Goal: Information Seeking & Learning: Learn about a topic

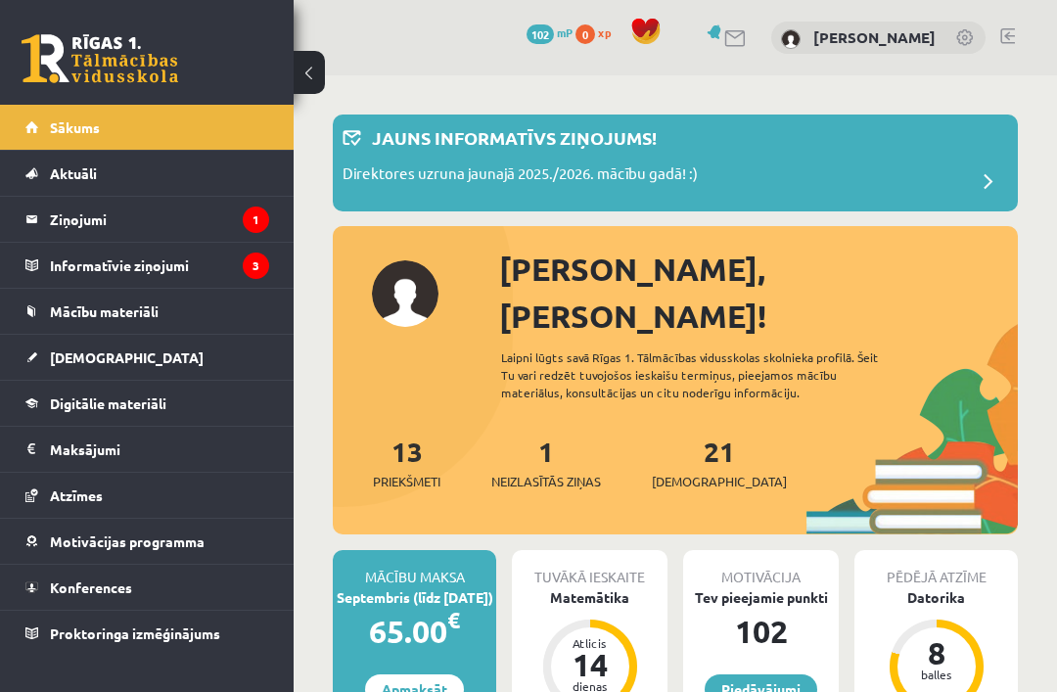
click at [72, 217] on legend "Ziņojumi 1" at bounding box center [159, 219] width 219 height 45
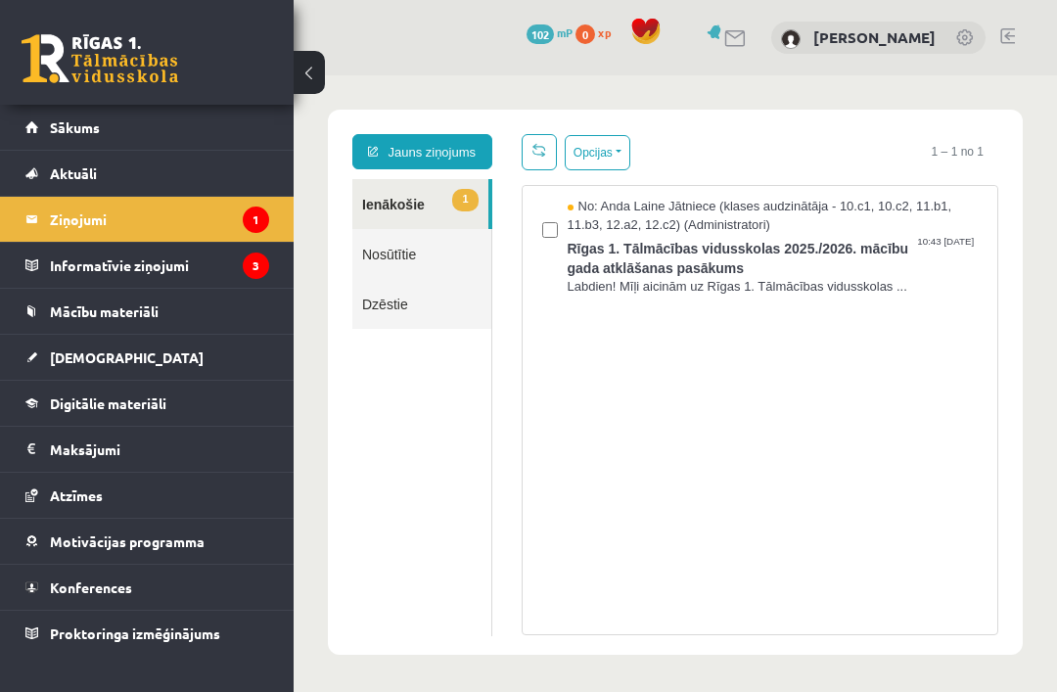
click at [794, 206] on span "No: Anda Laine Jātniece (klases audzinātāja - 10.c1, 10.c2, 11.b1, 11.b3, 12.a2…" at bounding box center [773, 216] width 411 height 36
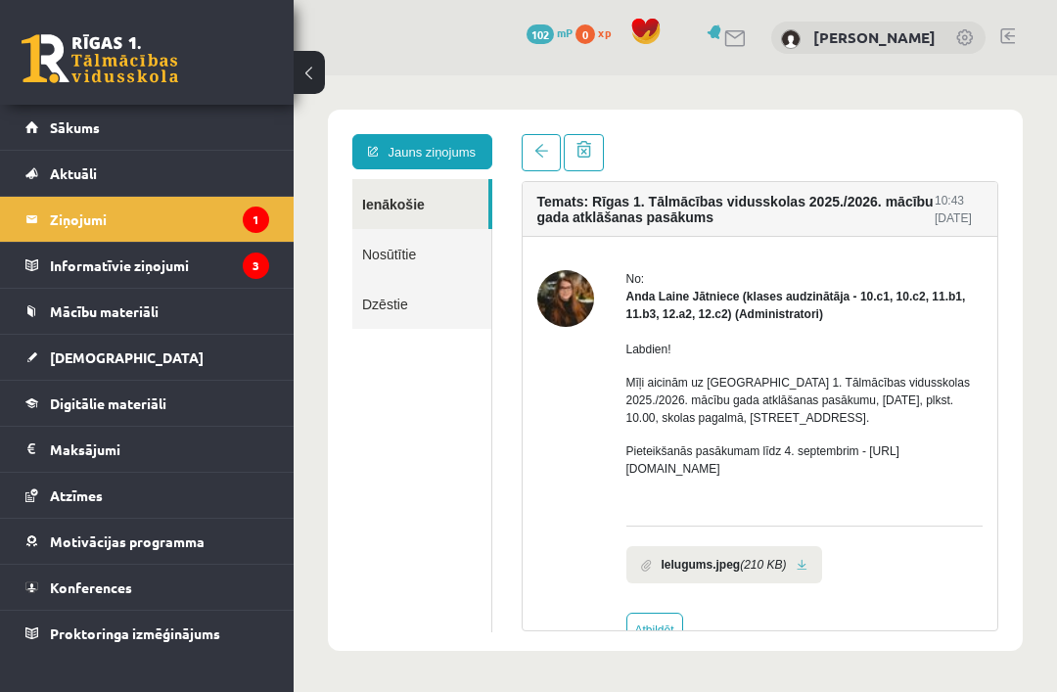
scroll to position [63, 0]
click at [58, 273] on legend "Informatīvie ziņojumi 3" at bounding box center [159, 265] width 219 height 45
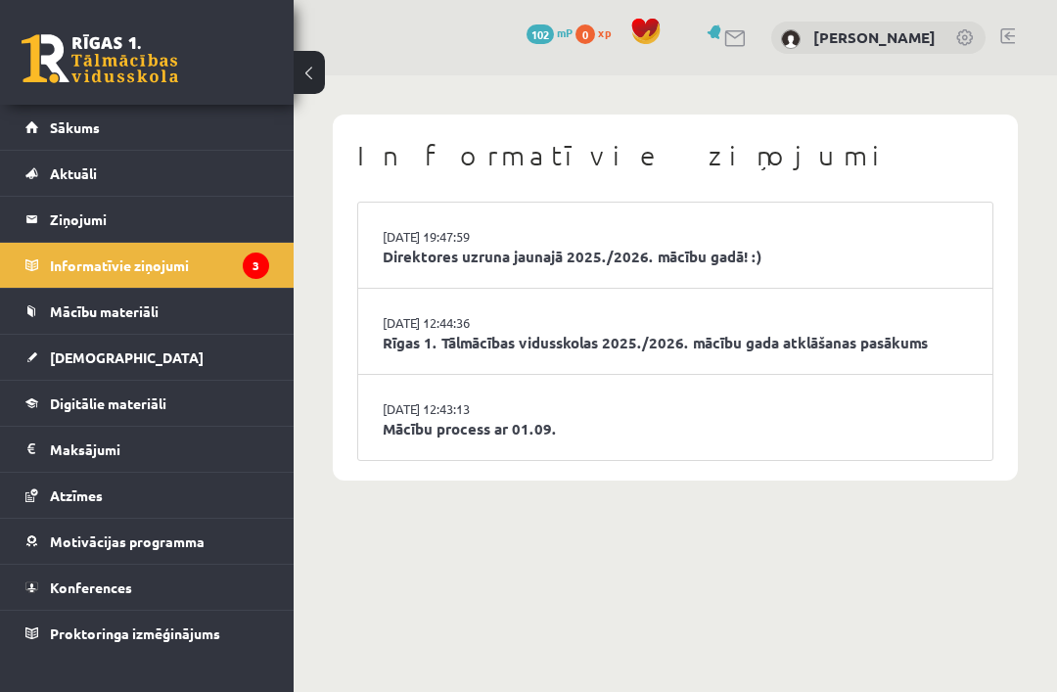
click at [755, 418] on link "Mācību process ar 01.09." at bounding box center [675, 429] width 585 height 23
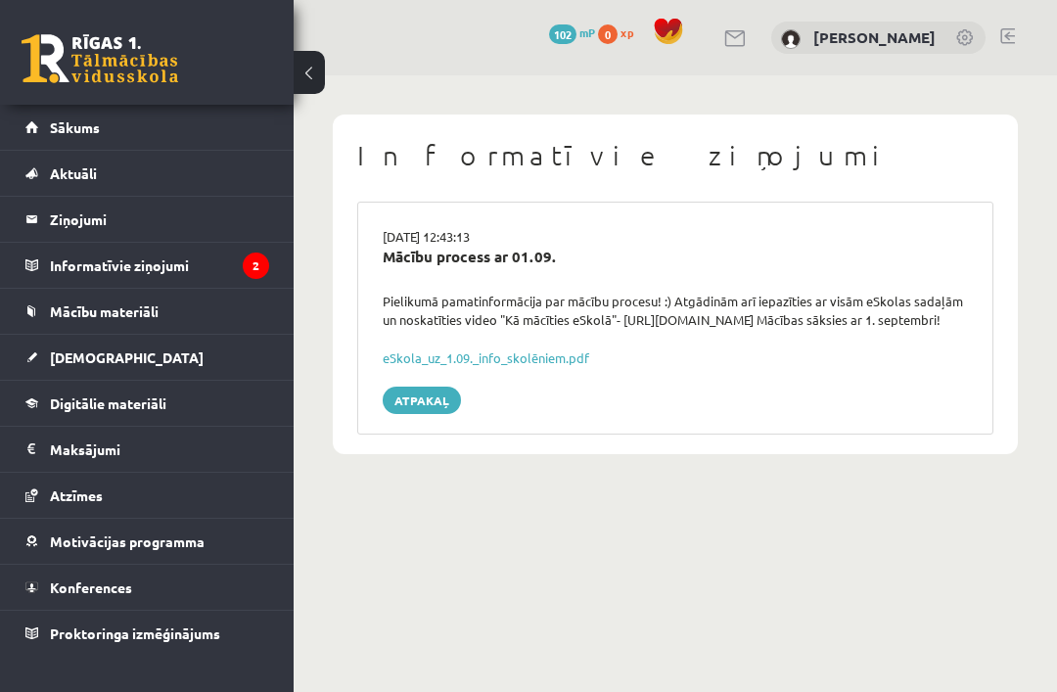
click at [555, 366] on link "eSkola_uz_1.09._info_skolēniem.pdf" at bounding box center [486, 357] width 206 height 17
click at [212, 281] on legend "Informatīvie ziņojumi 2" at bounding box center [159, 265] width 219 height 45
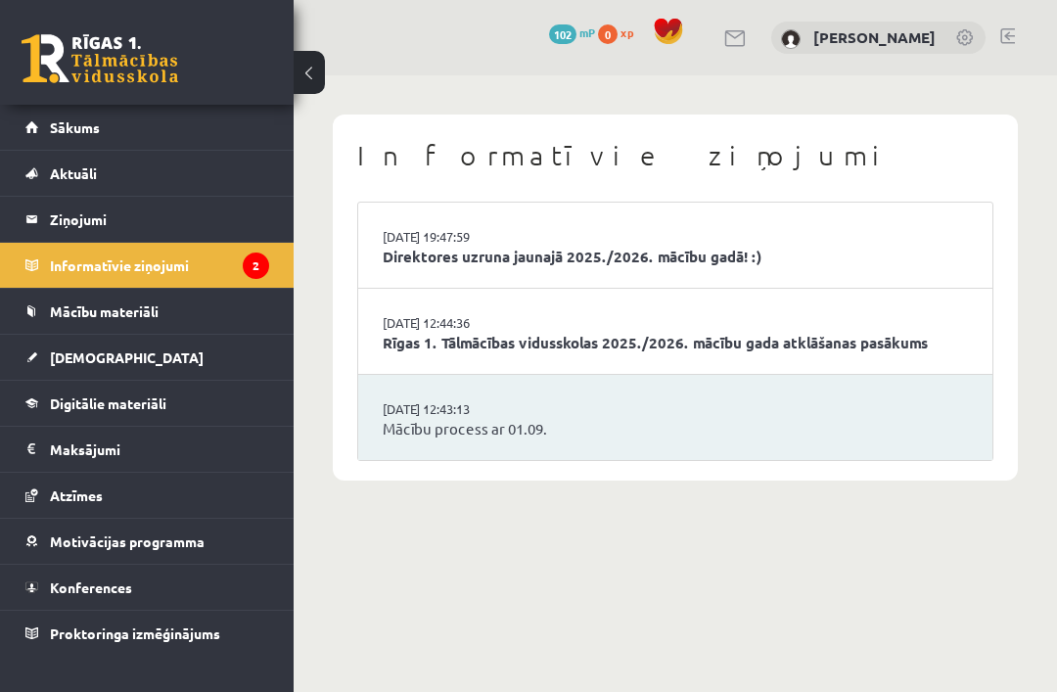
click at [193, 139] on link "Sākums" at bounding box center [147, 127] width 244 height 45
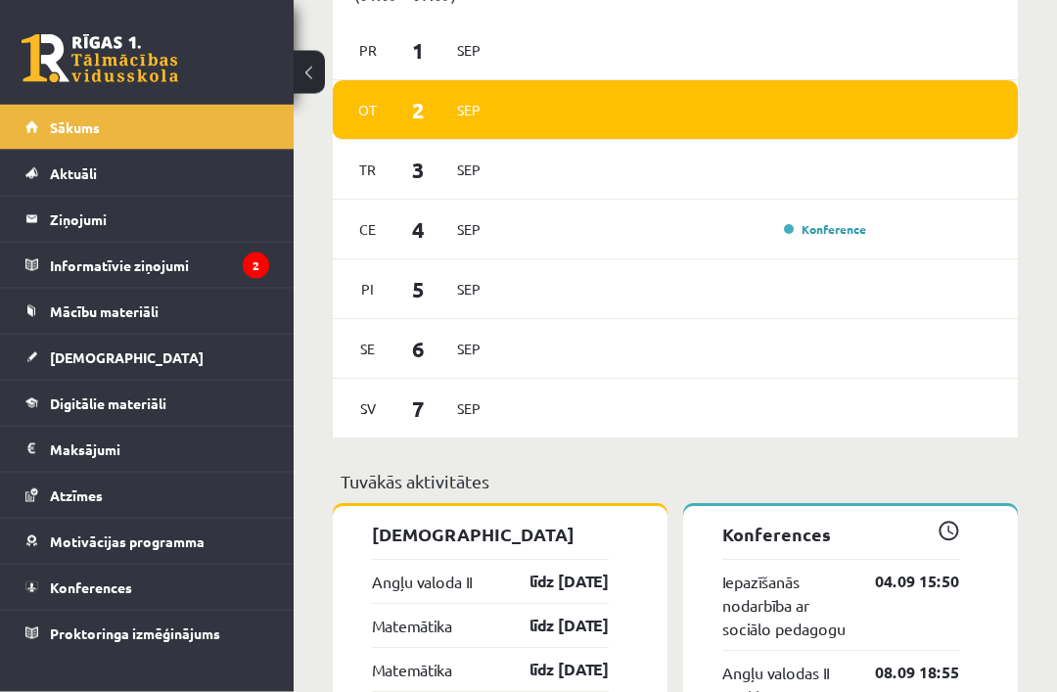
scroll to position [1541, 0]
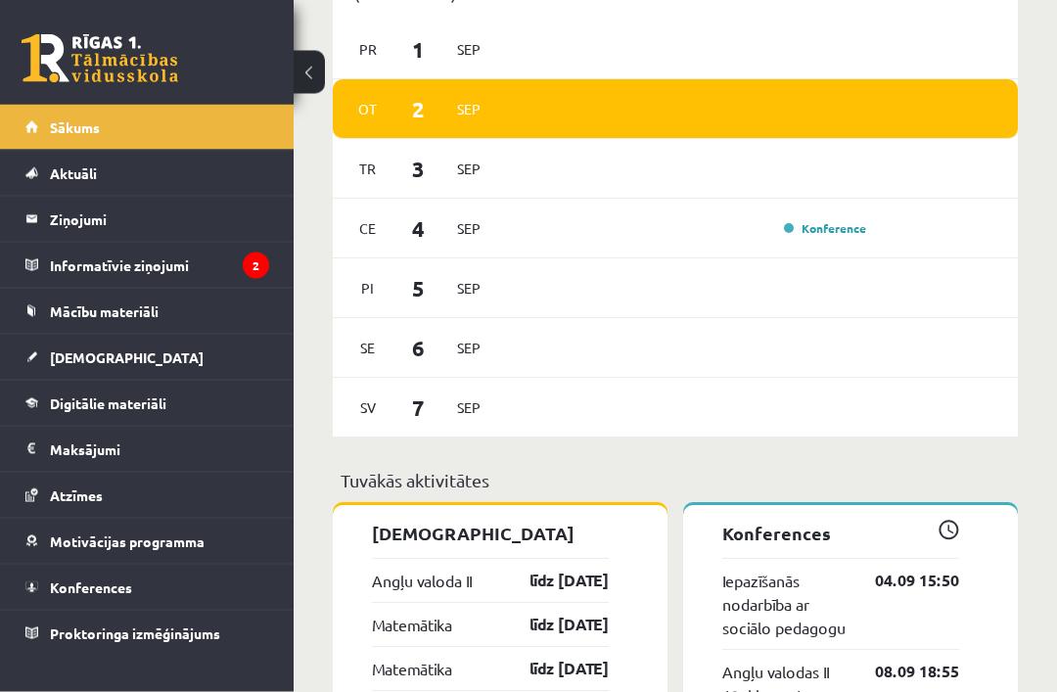
click at [887, 231] on div "Ce 4 Sep Konference" at bounding box center [675, 230] width 685 height 60
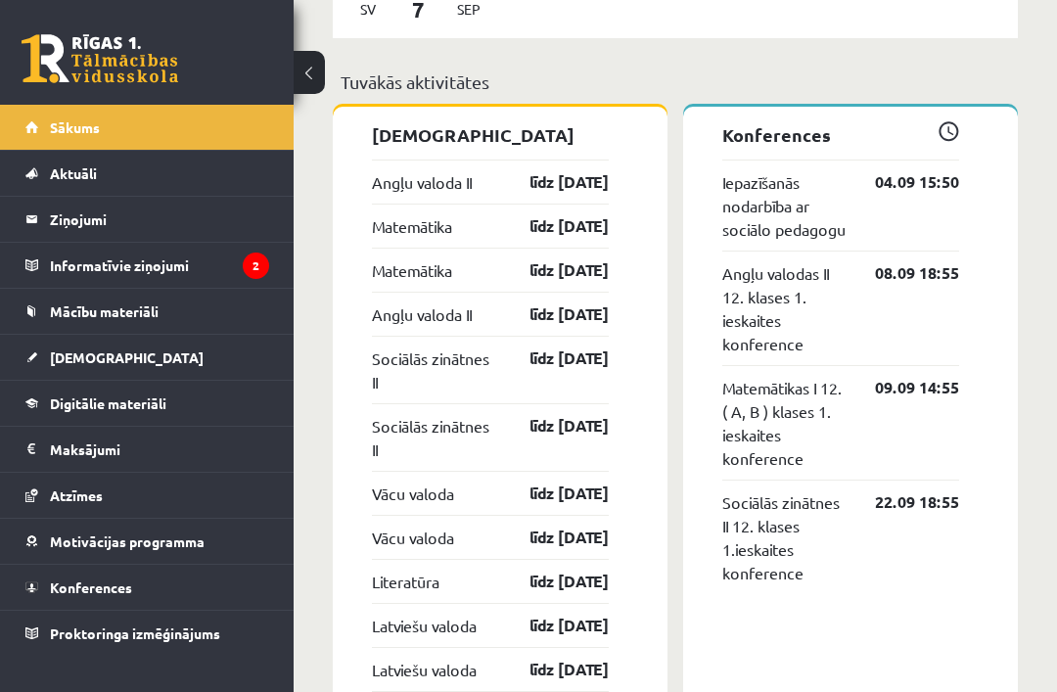
scroll to position [1940, 0]
click at [601, 173] on link "līdz 15.09.25" at bounding box center [552, 182] width 114 height 23
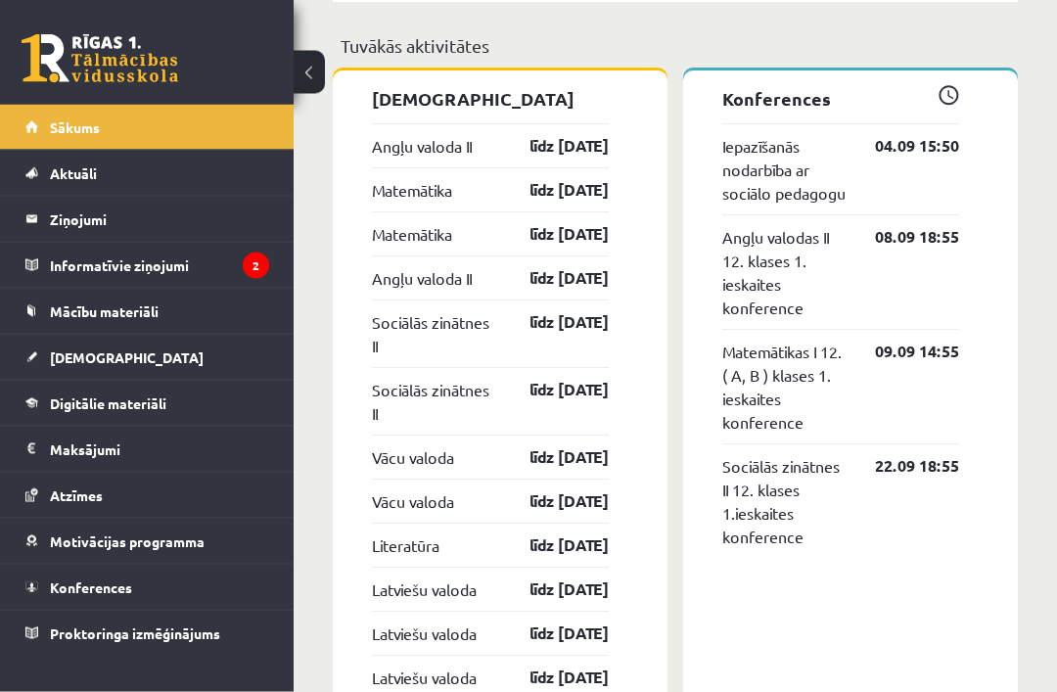
scroll to position [1971, 0]
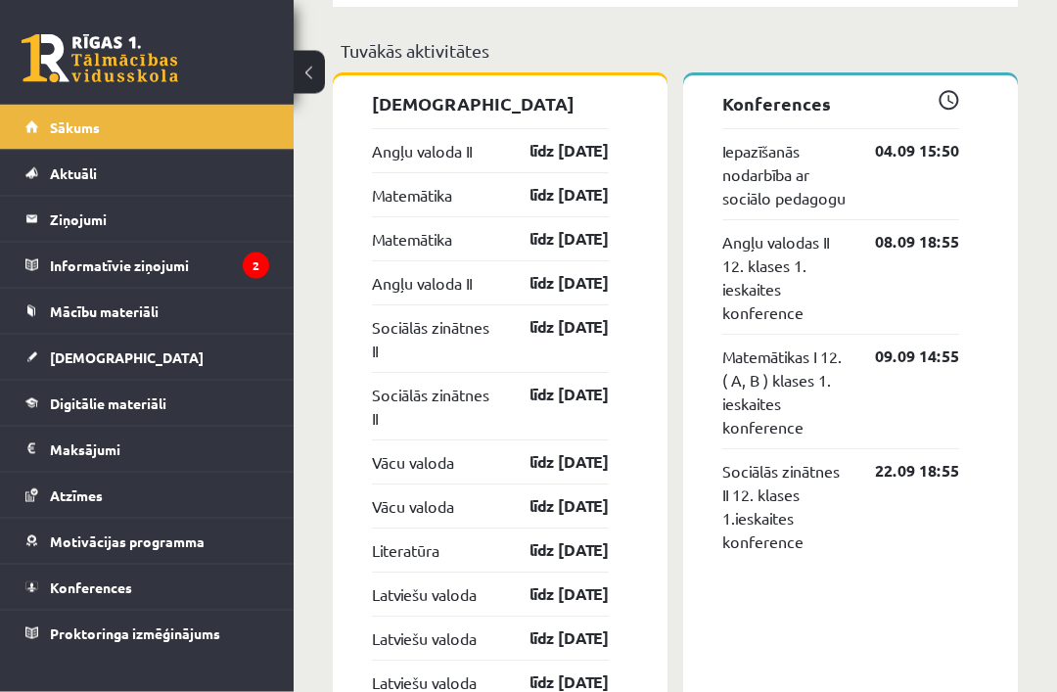
click at [552, 149] on link "līdz 15.09.25" at bounding box center [552, 151] width 114 height 23
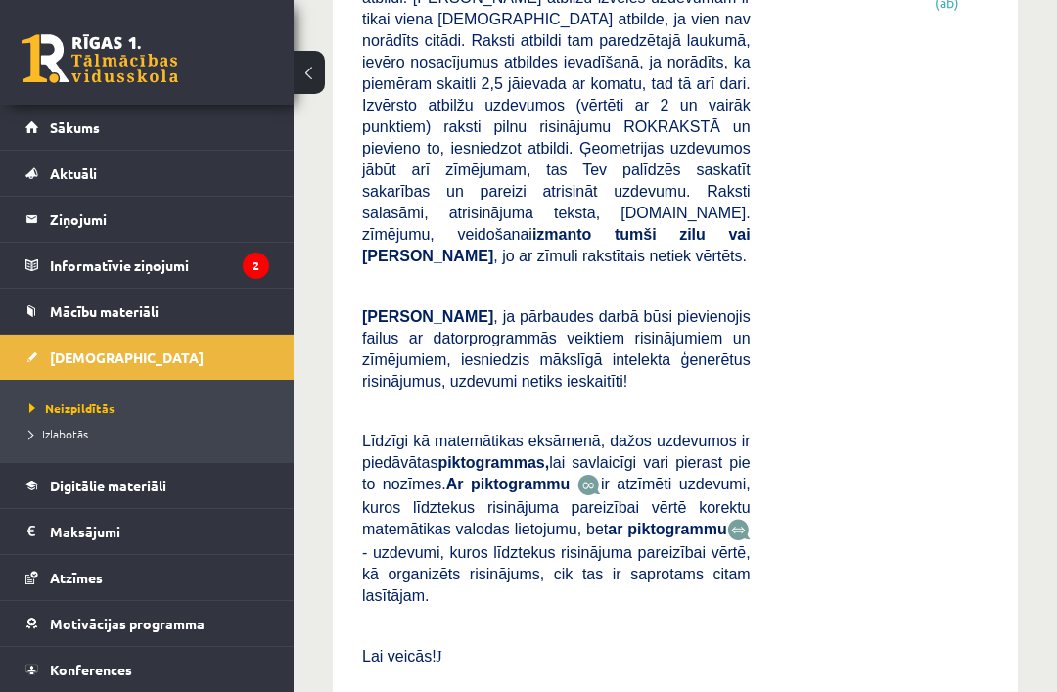
scroll to position [1235, 0]
